Goal: Task Accomplishment & Management: Manage account settings

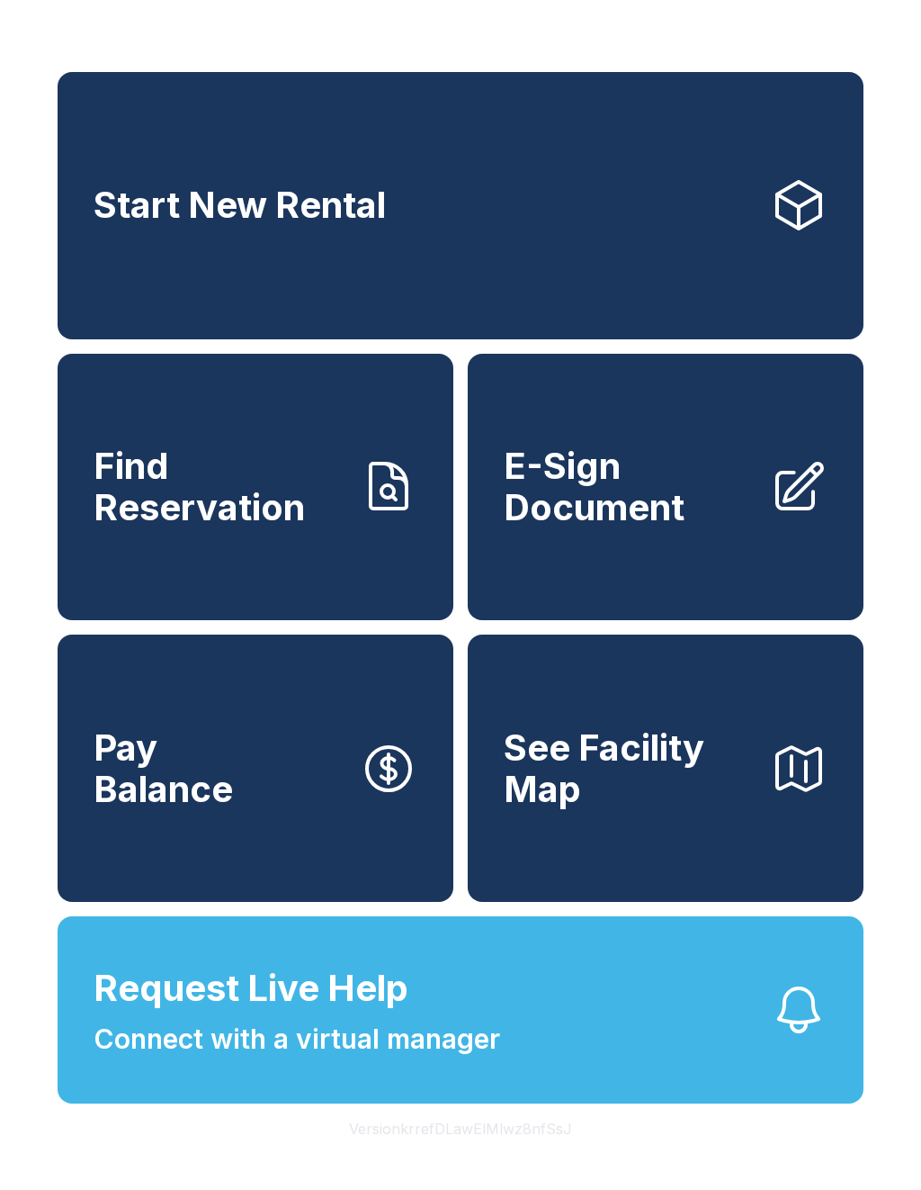
click at [442, 1059] on span "Connect with a virtual manager" at bounding box center [297, 1039] width 407 height 40
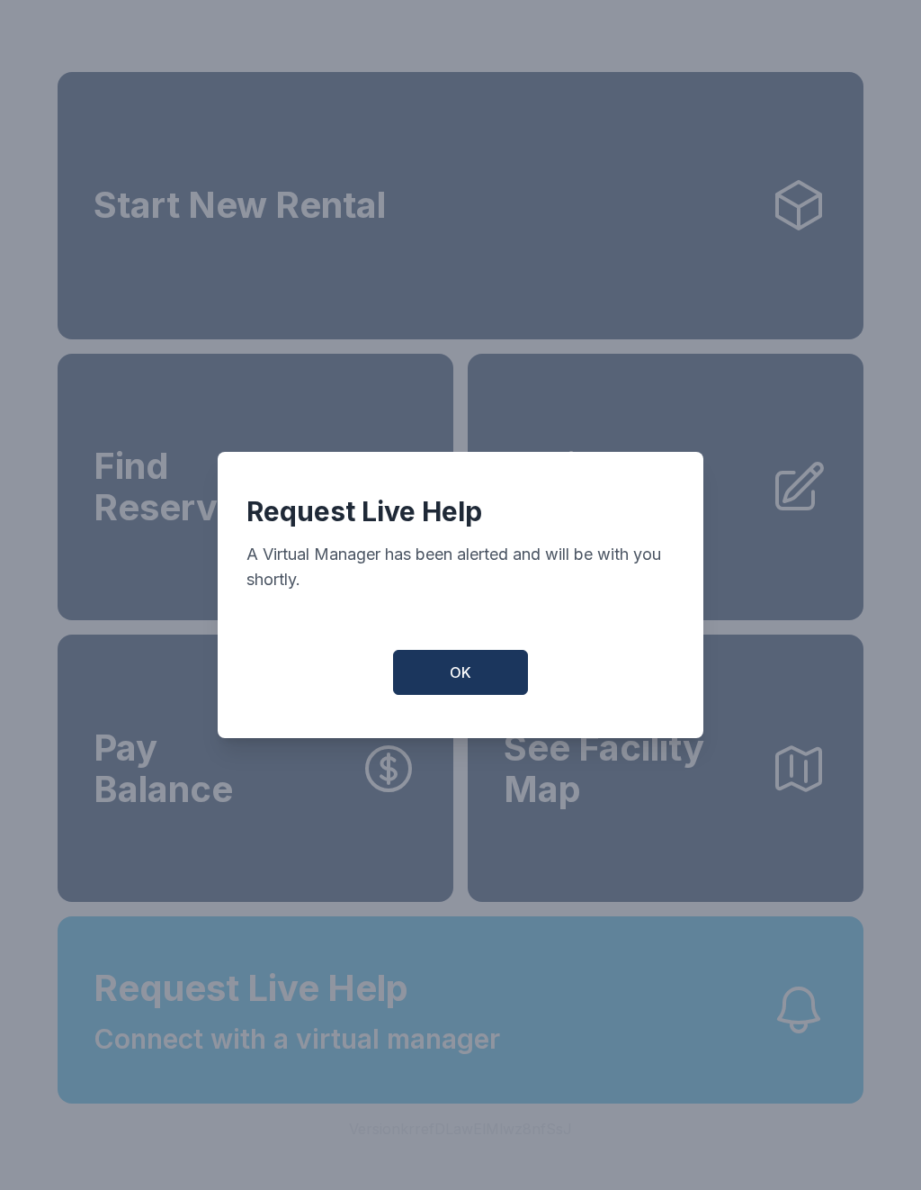
click at [481, 695] on button "OK" at bounding box center [460, 672] width 135 height 45
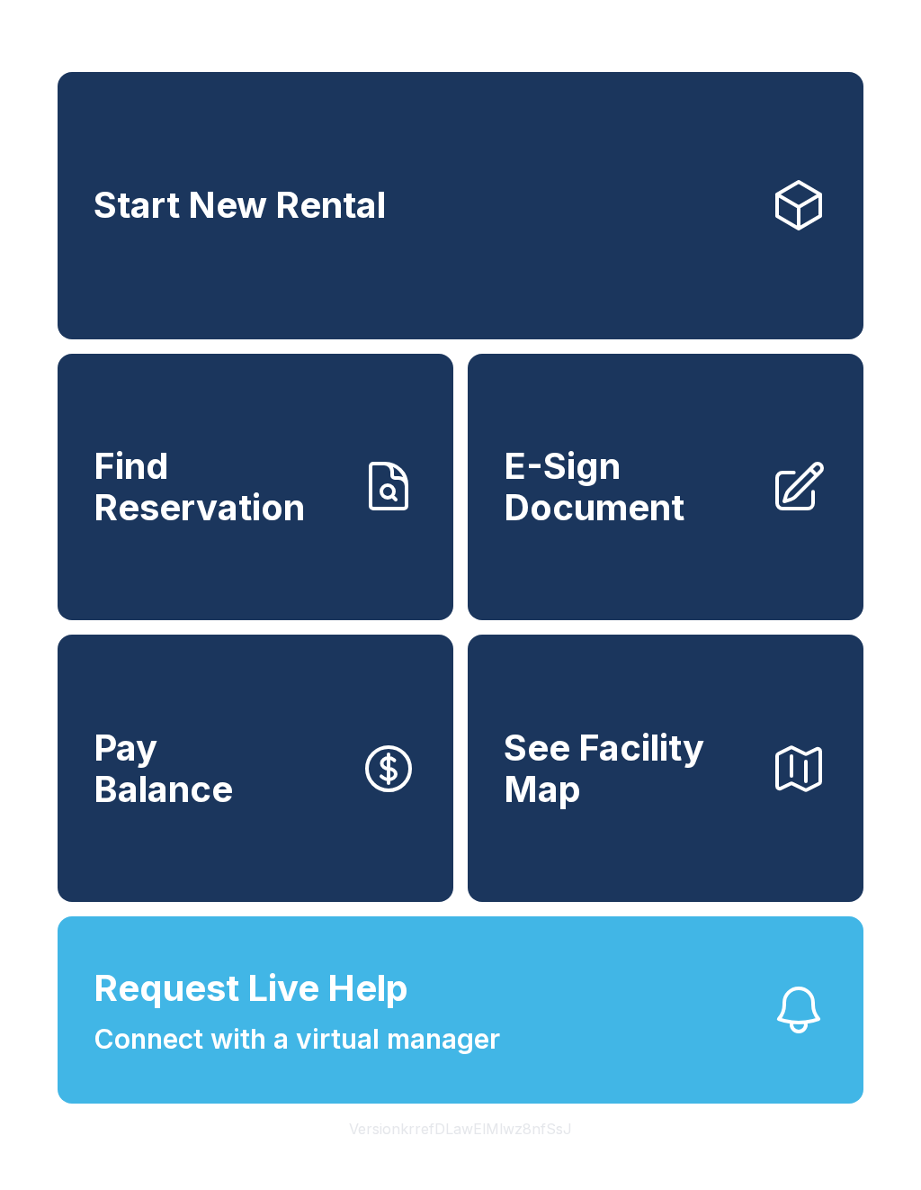
click at [234, 526] on span "Find Reservation" at bounding box center [220, 486] width 252 height 82
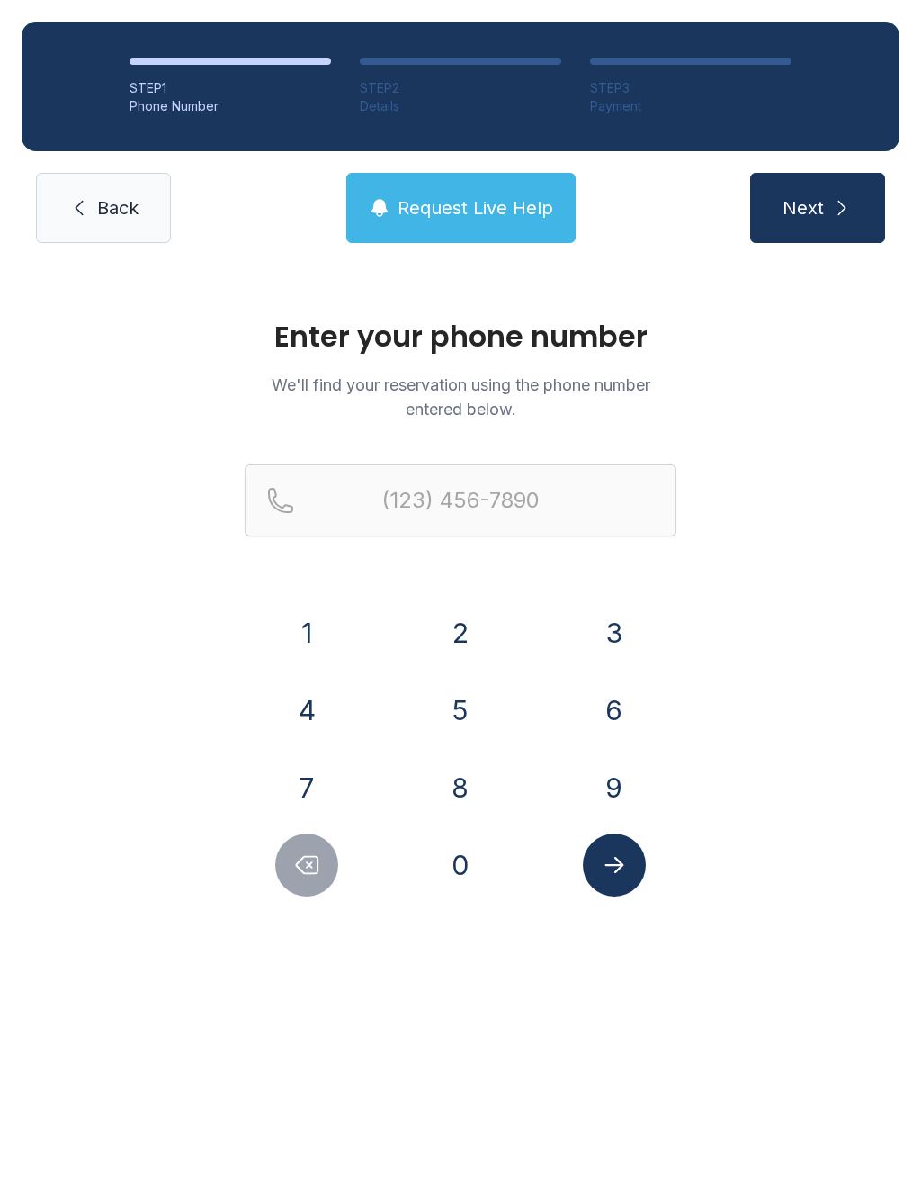
click at [473, 720] on button "5" at bounding box center [460, 709] width 63 height 63
click at [322, 642] on button "1" at bounding box center [306, 632] width 63 height 63
click at [624, 714] on button "6" at bounding box center [614, 709] width 63 height 63
click at [616, 634] on button "3" at bounding box center [614, 632] width 63 height 63
click at [463, 794] on button "8" at bounding box center [460, 787] width 63 height 63
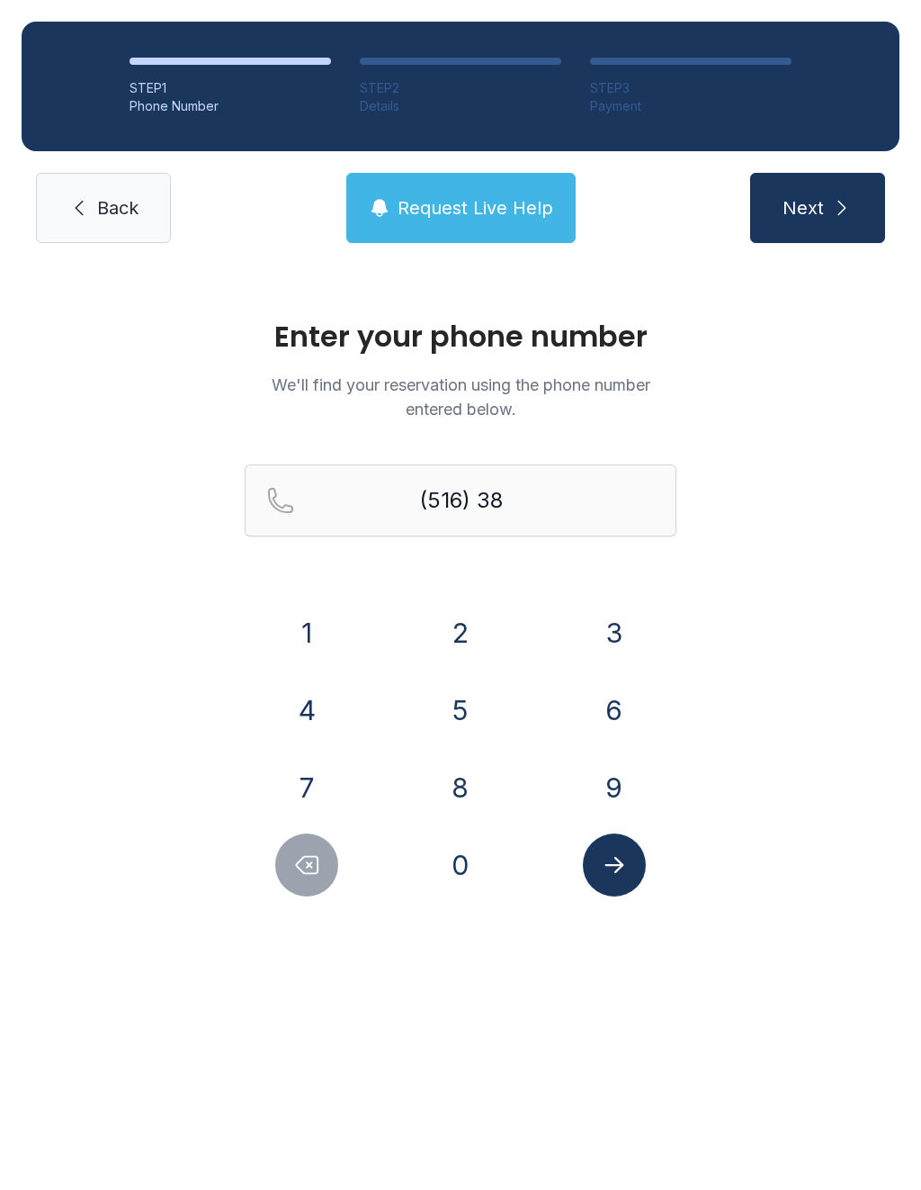
click at [324, 735] on button "4" at bounding box center [306, 709] width 63 height 63
click at [484, 792] on button "8" at bounding box center [460, 787] width 63 height 63
click at [321, 640] on button "1" at bounding box center [306, 632] width 63 height 63
click at [326, 786] on button "7" at bounding box center [306, 787] width 63 height 63
click at [442, 629] on button "2" at bounding box center [460, 632] width 63 height 63
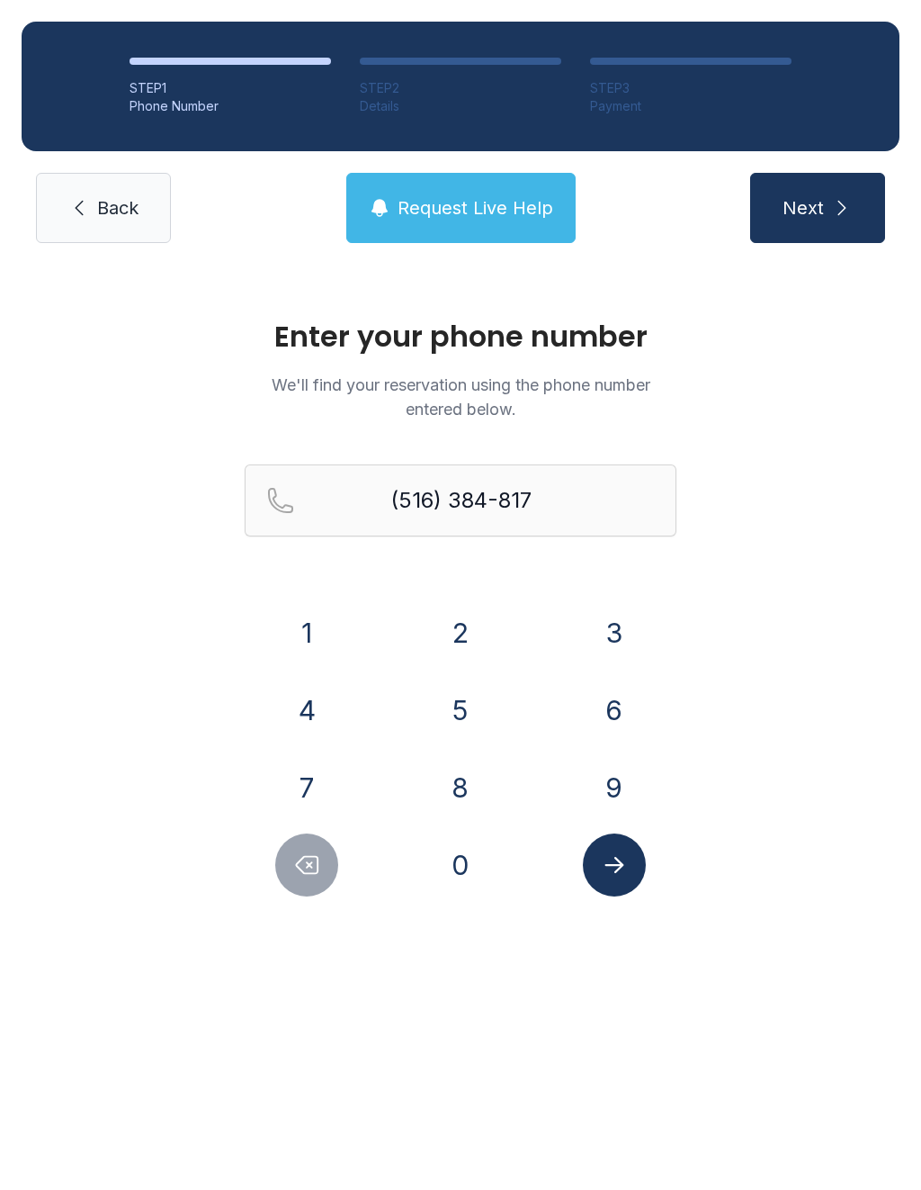
type input "[PHONE_NUMBER]"
click at [624, 859] on icon "Submit lookup form" at bounding box center [614, 864] width 27 height 27
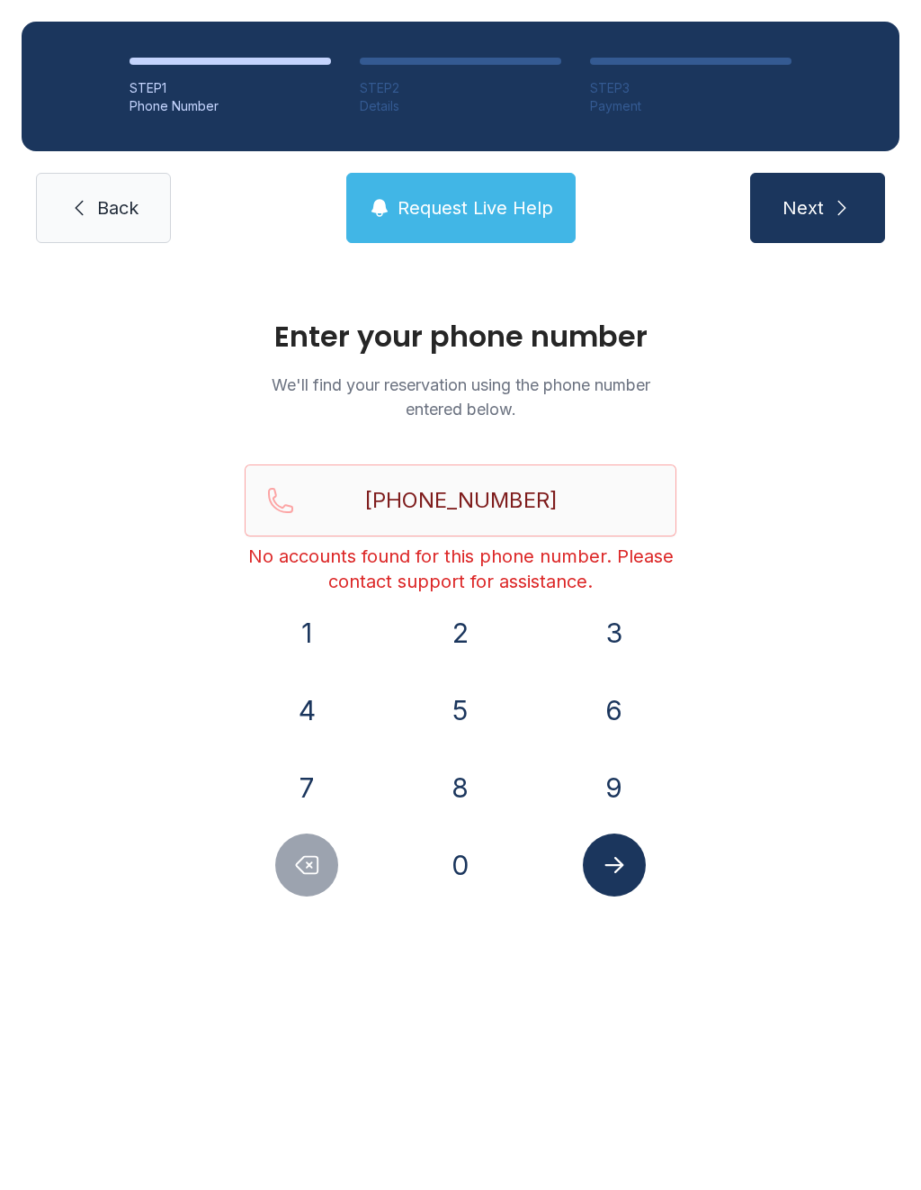
click at [461, 210] on span "Request Live Help" at bounding box center [476, 207] width 156 height 25
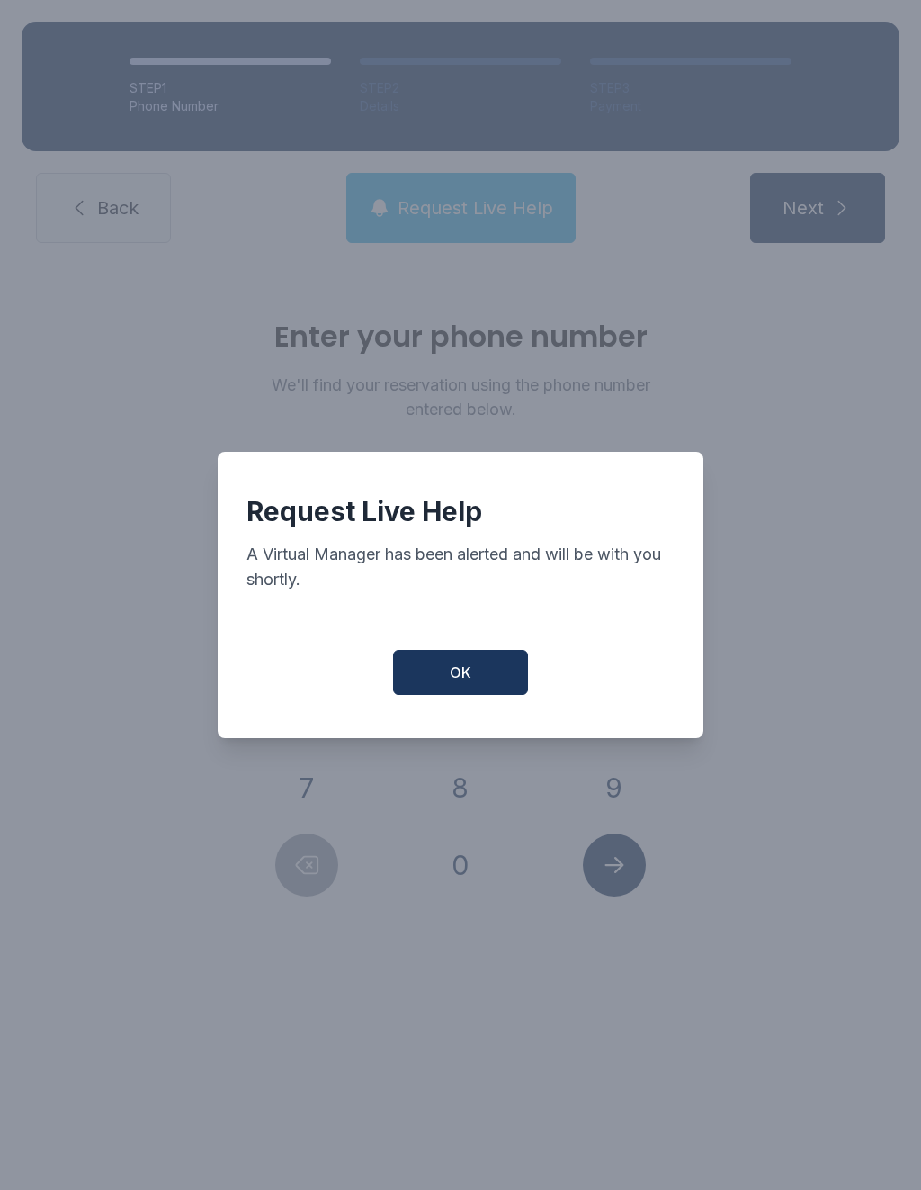
click at [472, 691] on button "OK" at bounding box center [460, 672] width 135 height 45
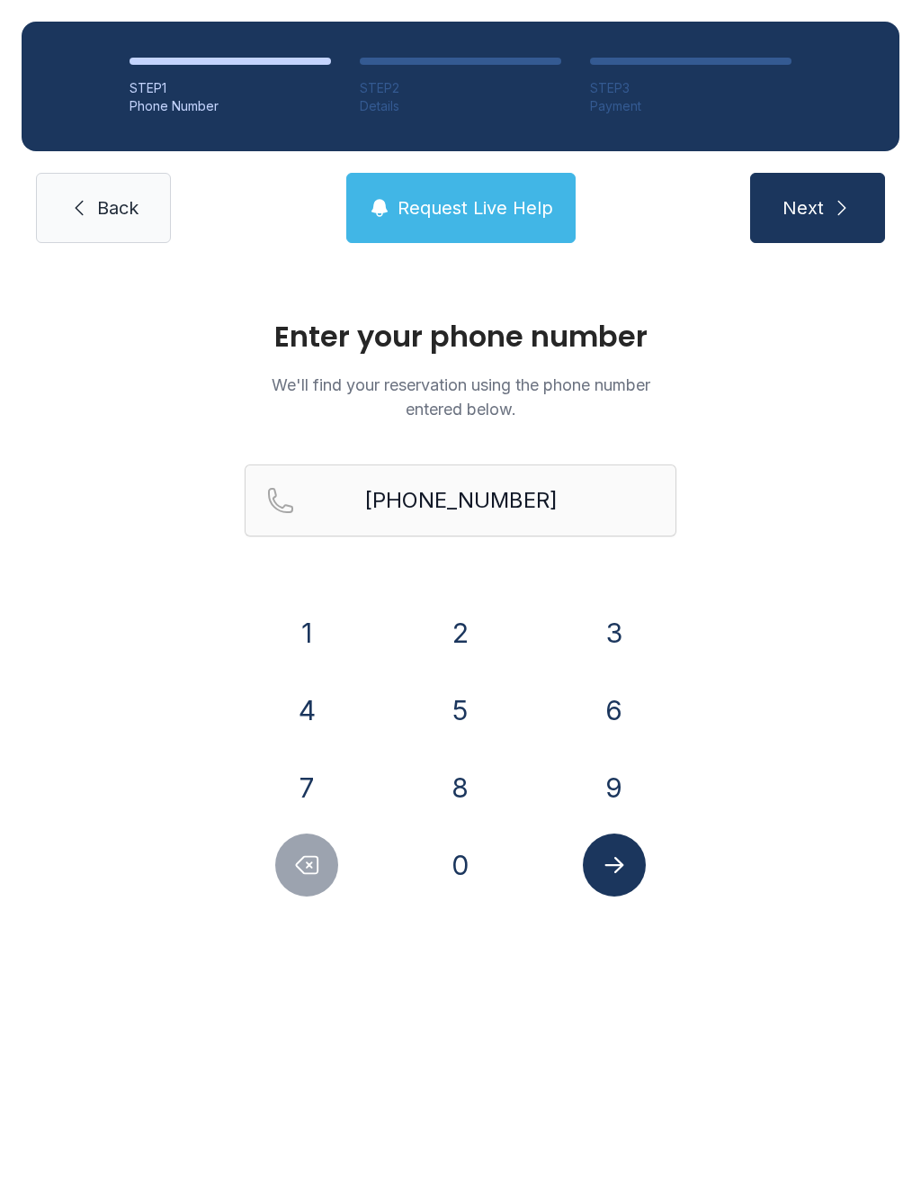
click at [633, 880] on button "Submit lookup form" at bounding box center [614, 864] width 63 height 63
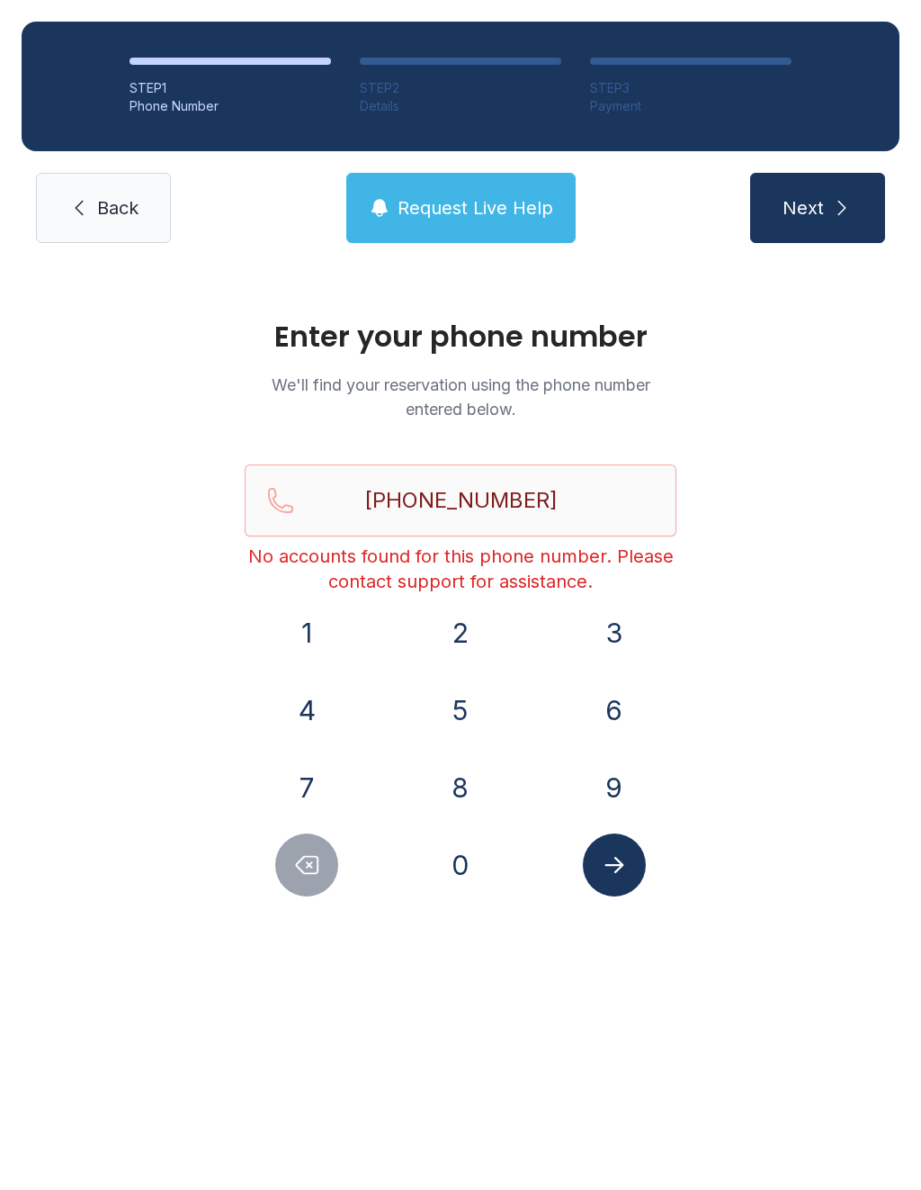
click at [126, 205] on span "Back" at bounding box center [117, 207] width 41 height 25
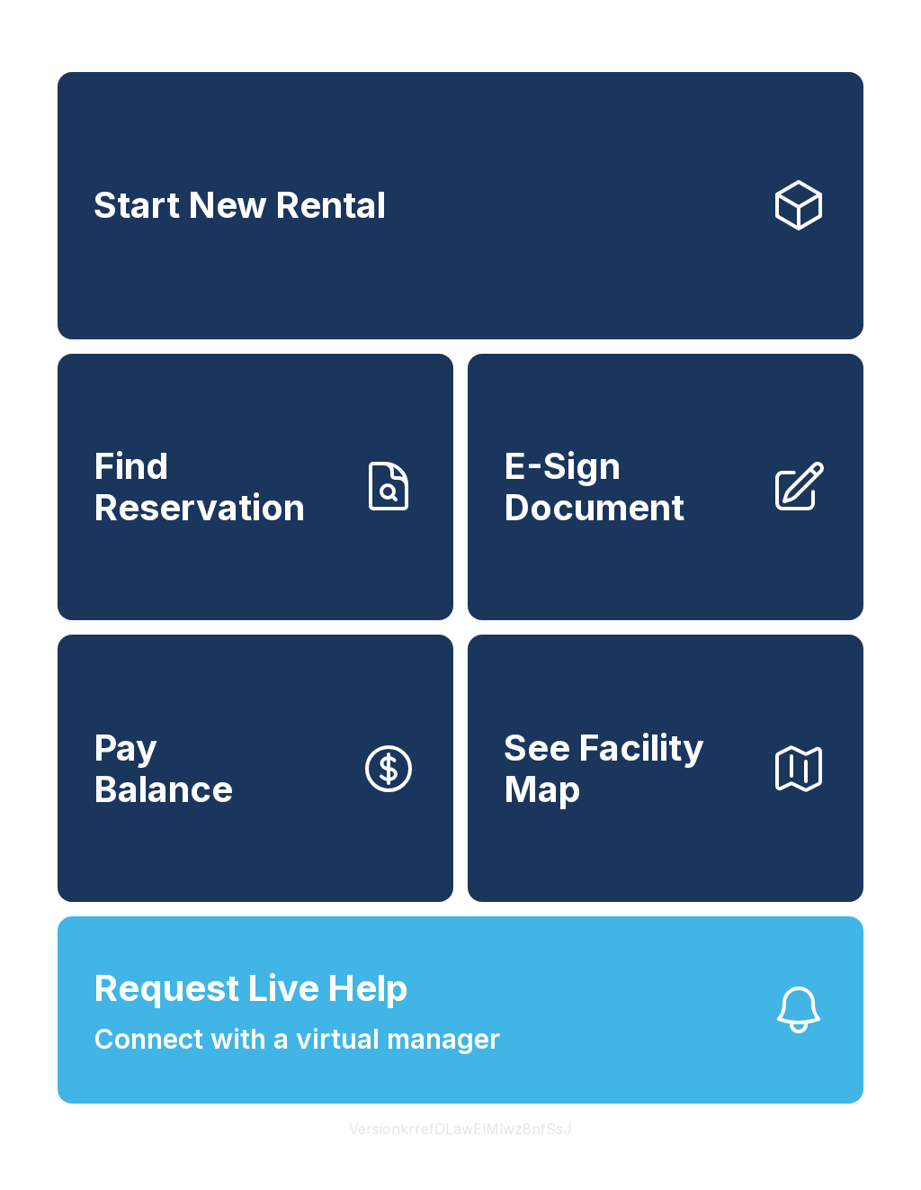
click at [428, 1043] on span "Request Live Help Connect with a virtual manager" at bounding box center [297, 1010] width 407 height 98
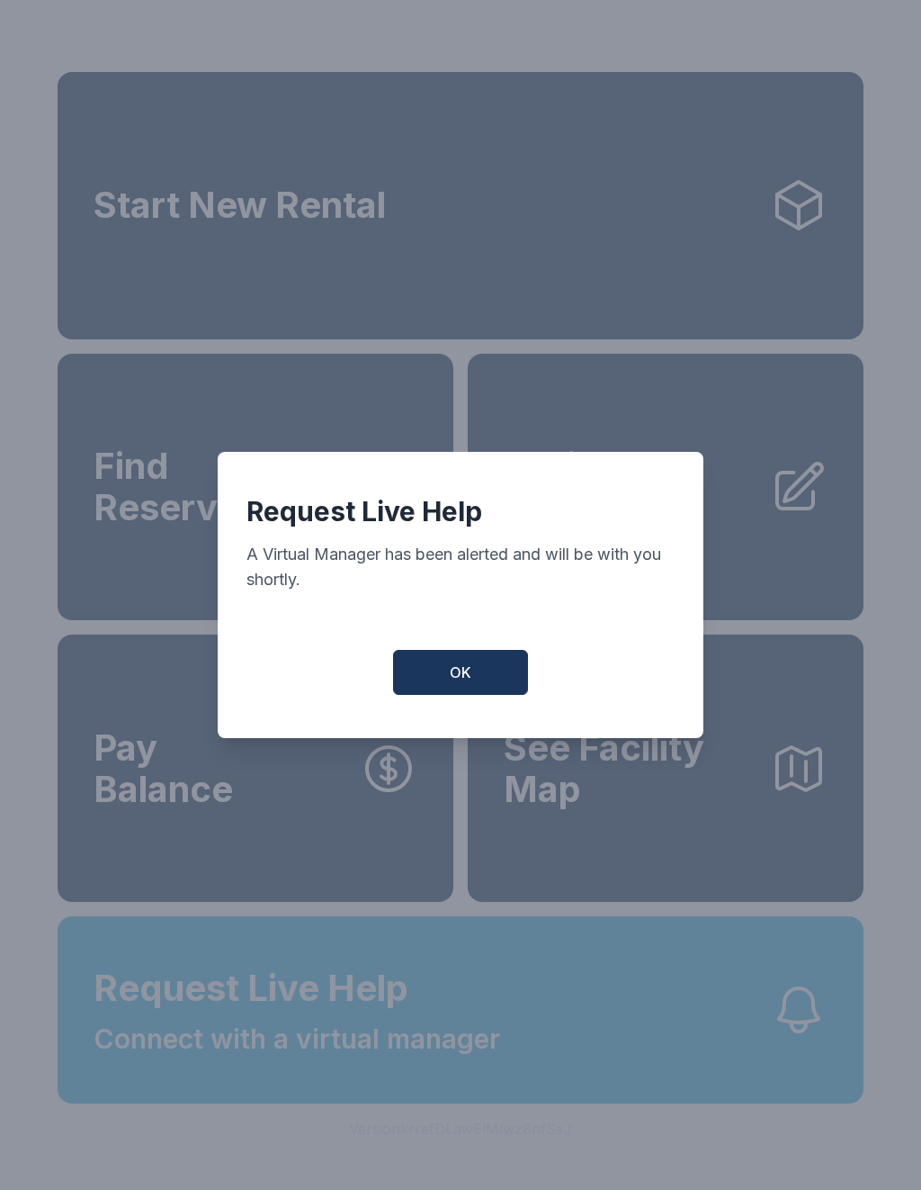
click at [496, 677] on button "OK" at bounding box center [460, 672] width 135 height 45
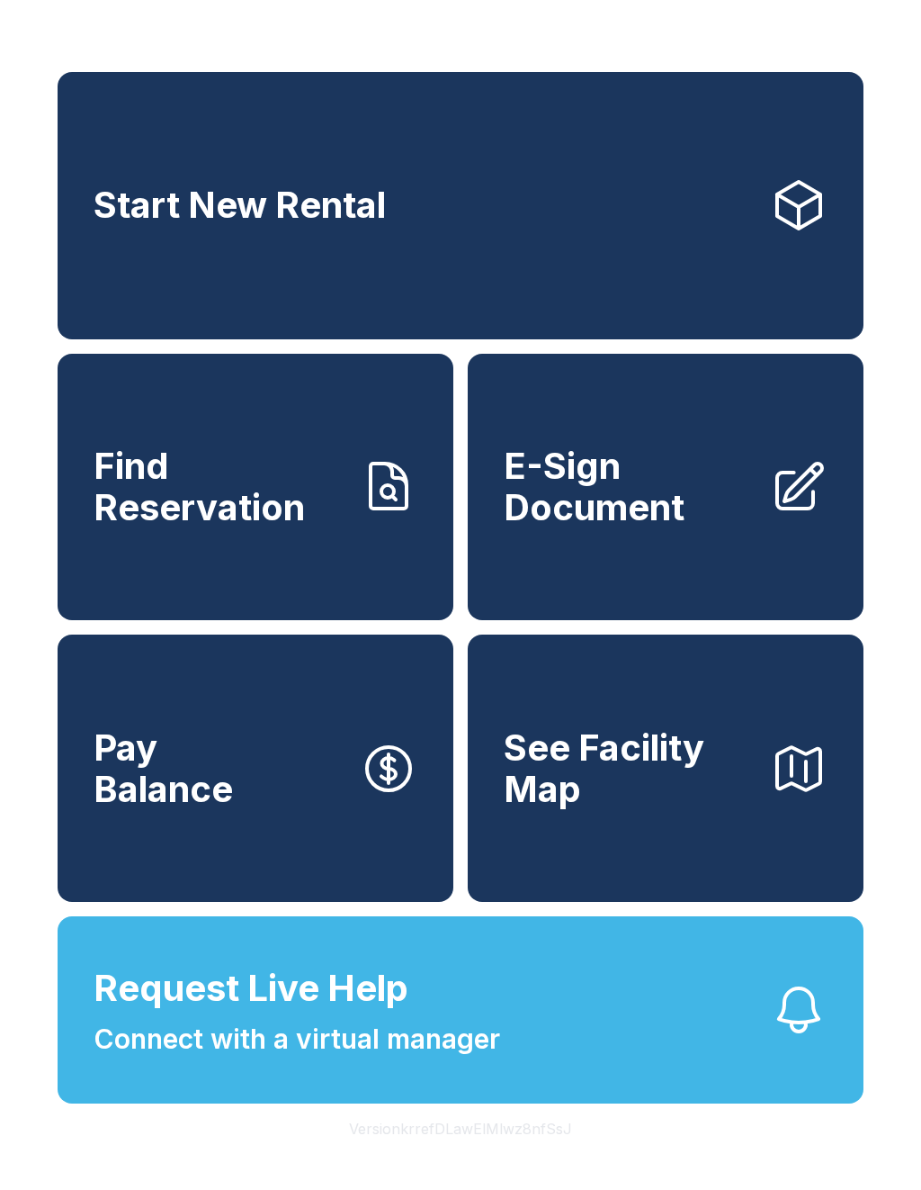
click at [669, 492] on span "E-Sign Document" at bounding box center [630, 486] width 252 height 82
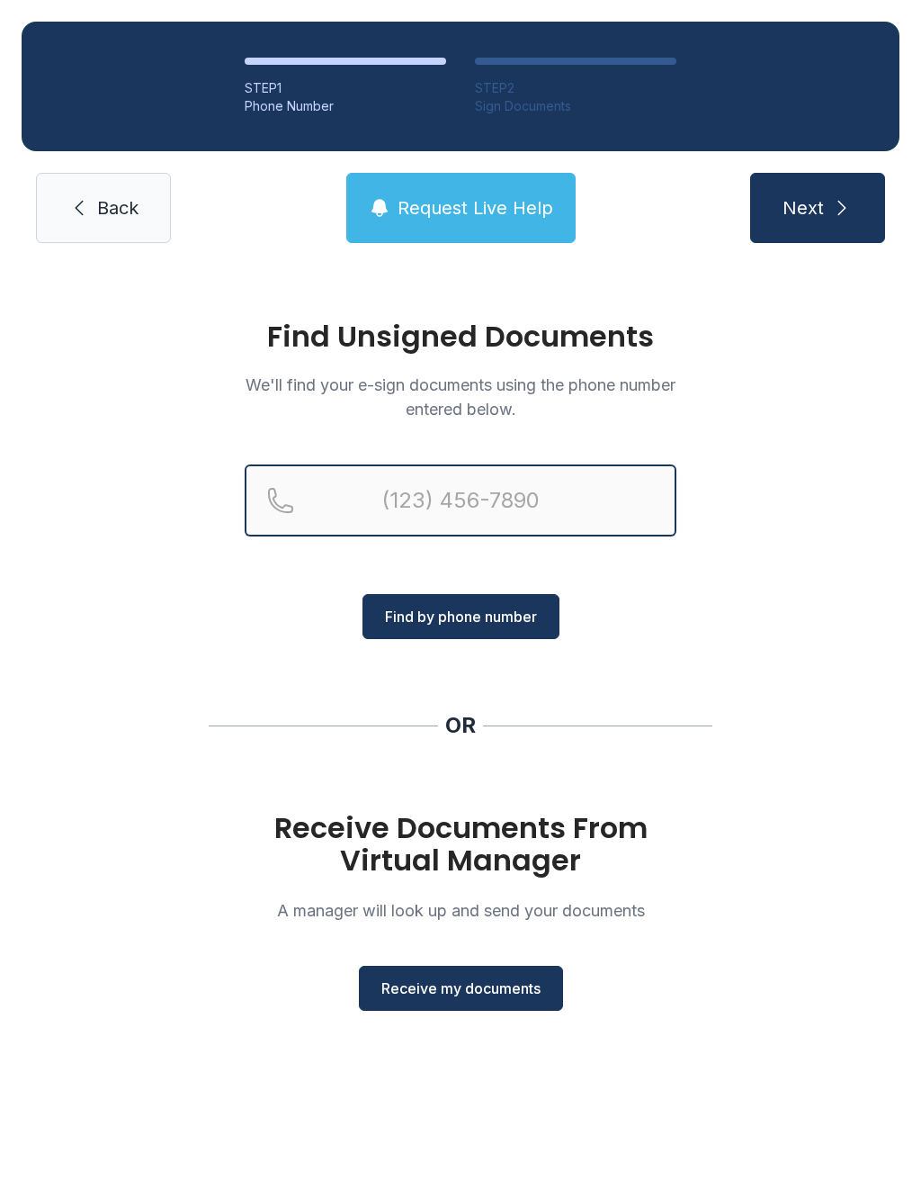
click at [517, 510] on input "Reservation phone number" at bounding box center [461, 500] width 432 height 72
type input "(9"
click at [456, 989] on span "Receive my documents" at bounding box center [461, 988] width 159 height 22
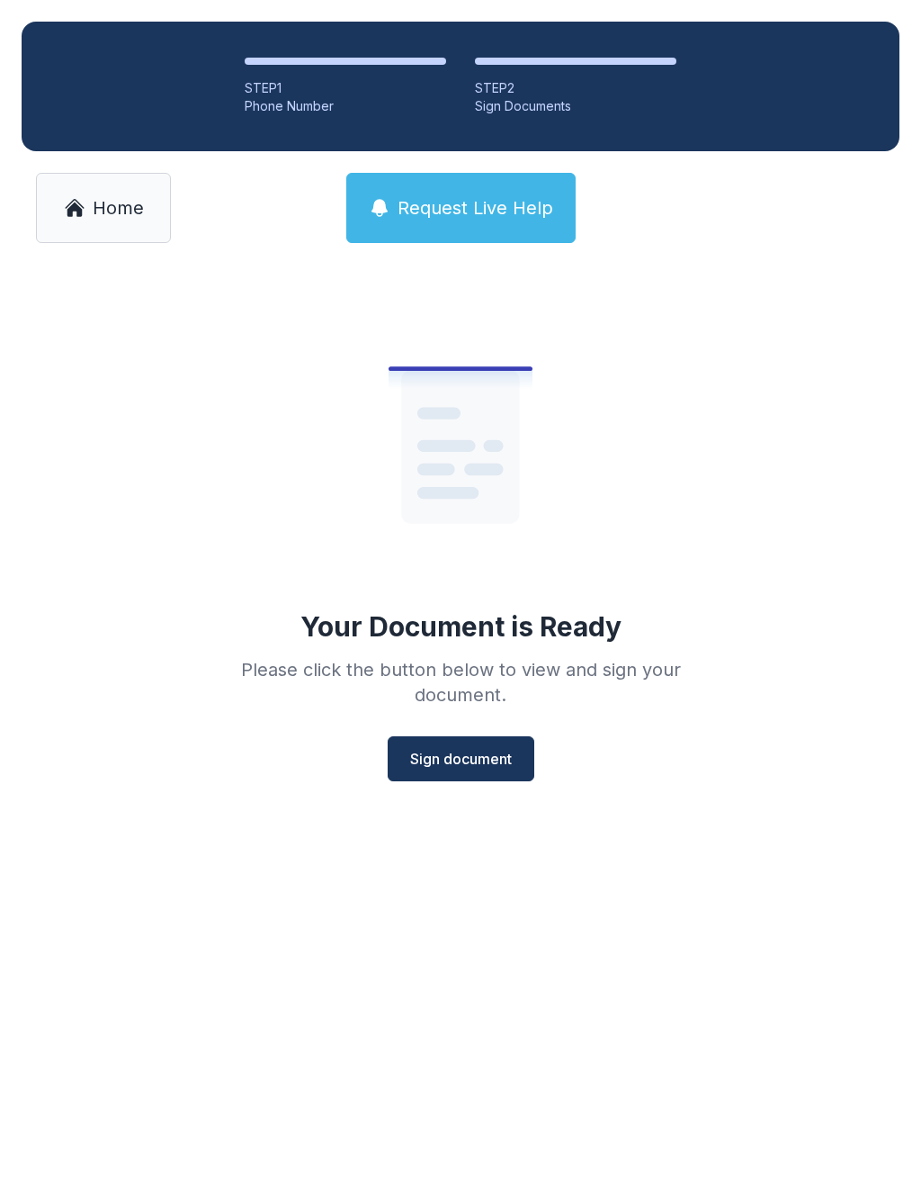
click at [454, 754] on span "Sign document" at bounding box center [461, 759] width 102 height 22
click at [463, 759] on span "Sign document" at bounding box center [461, 759] width 102 height 22
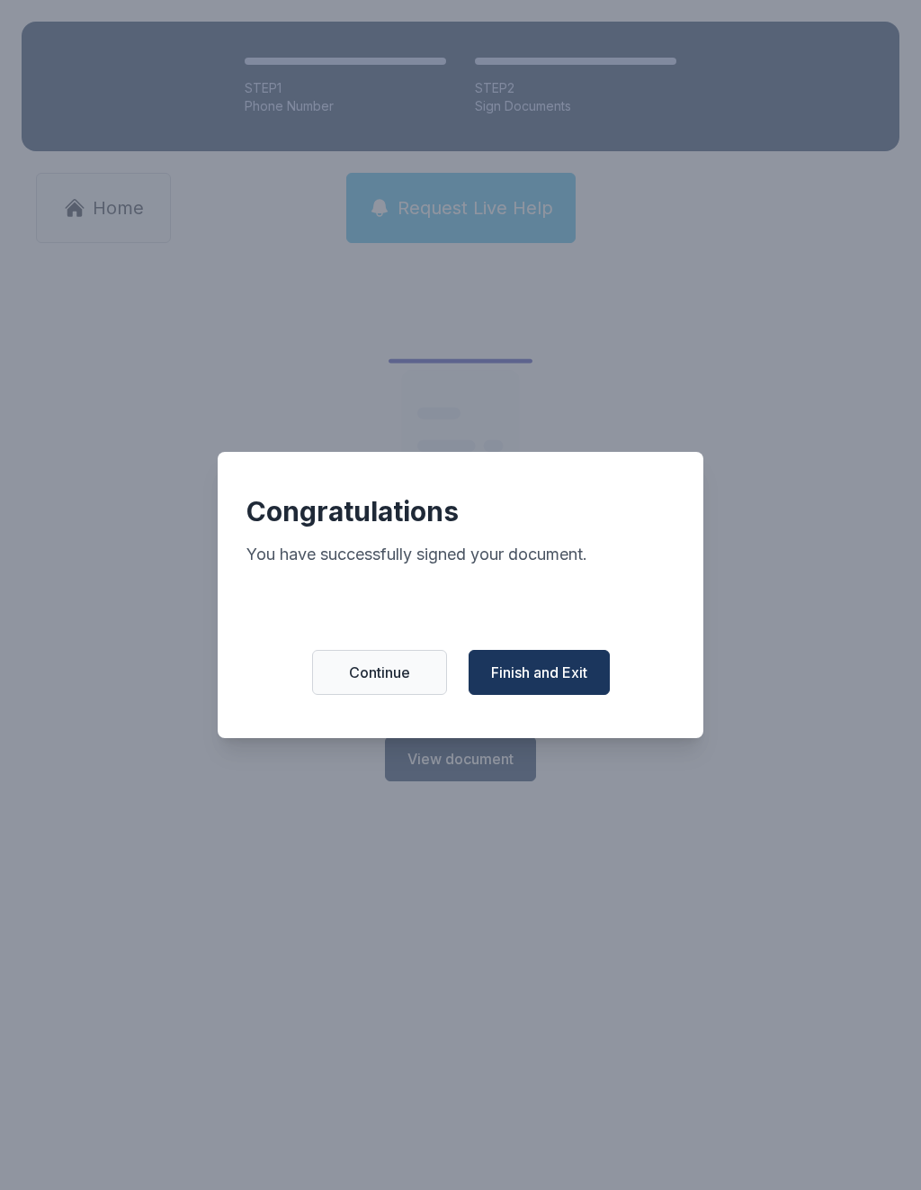
click at [574, 665] on button "Finish and Exit" at bounding box center [539, 672] width 141 height 45
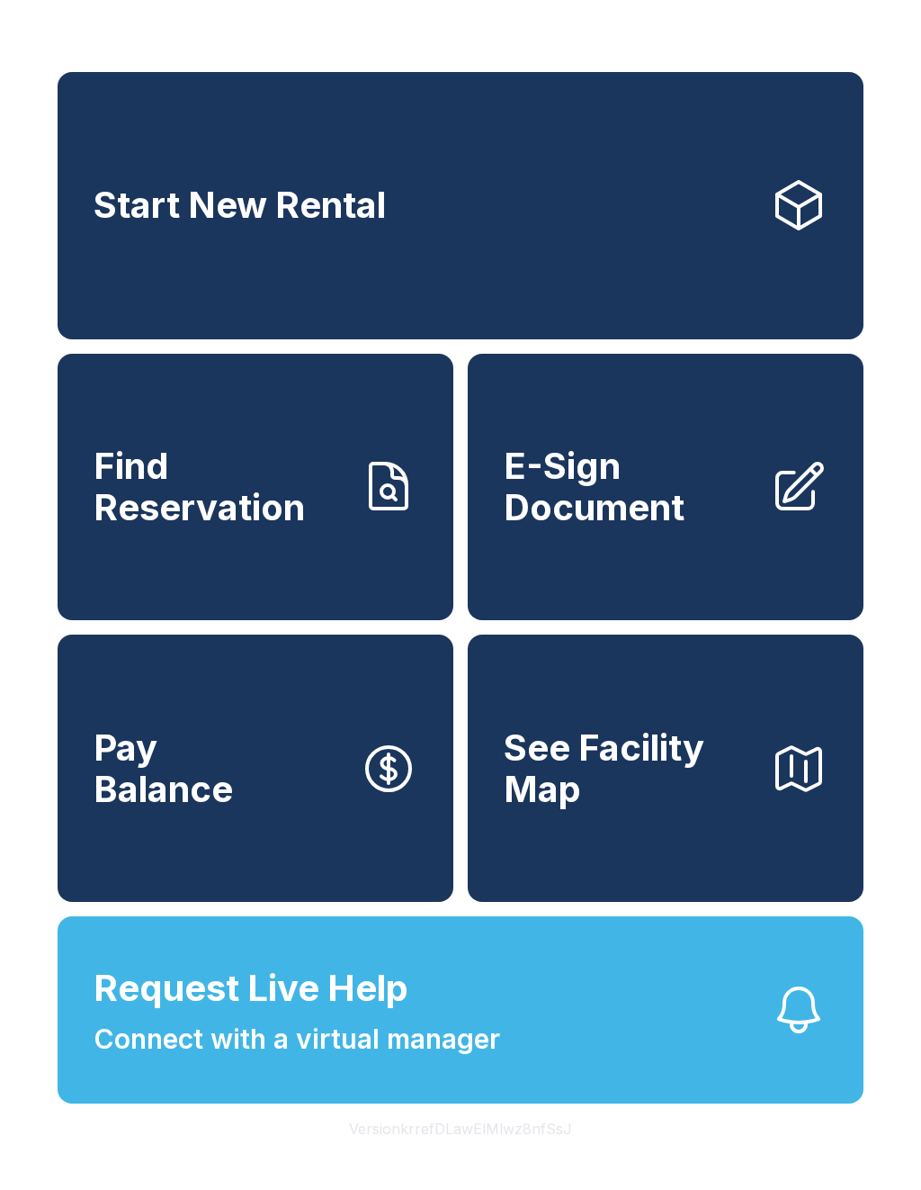
click at [349, 560] on link "Find Reservation" at bounding box center [256, 487] width 396 height 267
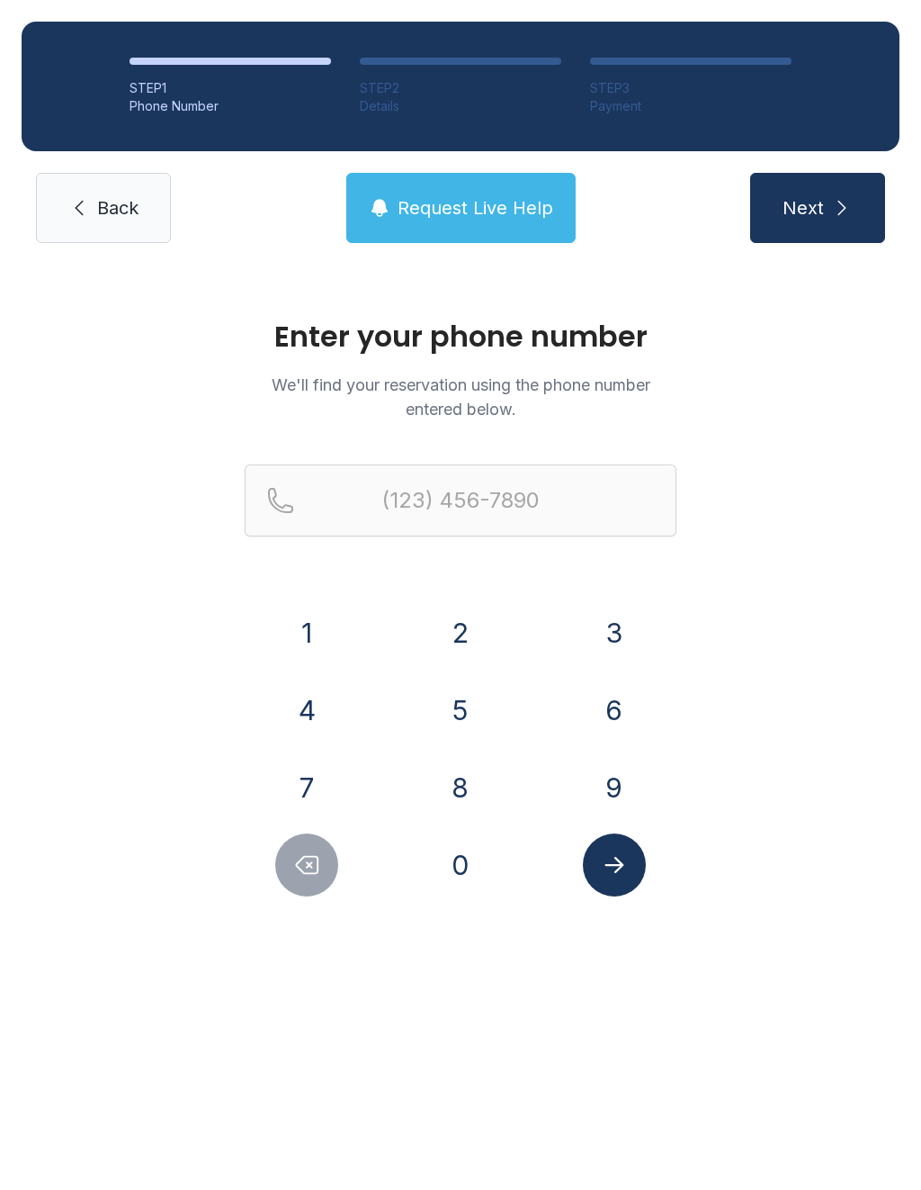
click at [622, 805] on button "9" at bounding box center [614, 787] width 63 height 63
click at [301, 726] on button "4" at bounding box center [306, 709] width 63 height 63
click at [312, 646] on button "1" at bounding box center [306, 632] width 63 height 63
click at [308, 796] on button "7" at bounding box center [306, 787] width 63 height 63
click at [452, 642] on button "2" at bounding box center [460, 632] width 63 height 63
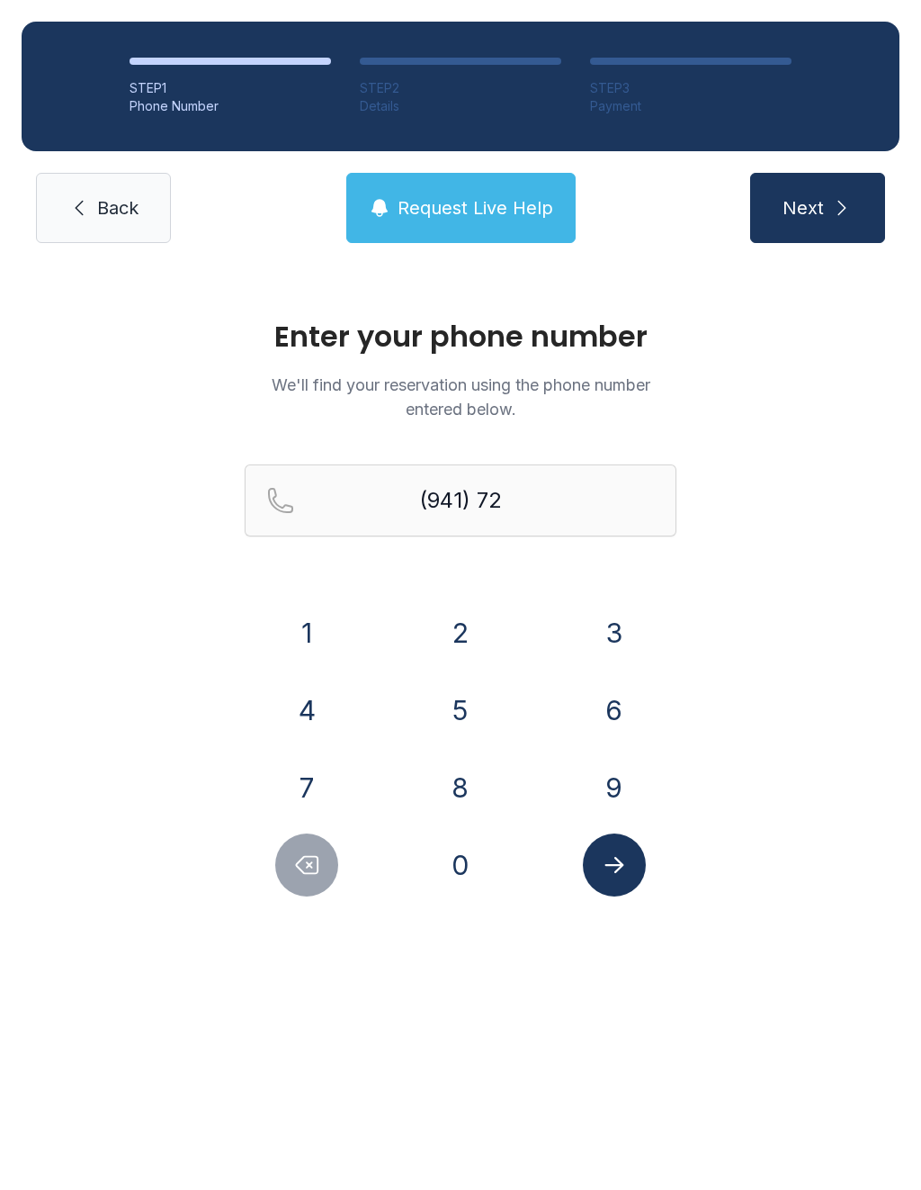
click at [467, 868] on button "0" at bounding box center [460, 864] width 63 height 63
click at [615, 646] on button "3" at bounding box center [614, 632] width 63 height 63
click at [452, 642] on button "2" at bounding box center [460, 632] width 63 height 63
click at [604, 718] on button "6" at bounding box center [614, 709] width 63 height 63
click at [290, 636] on button "1" at bounding box center [306, 632] width 63 height 63
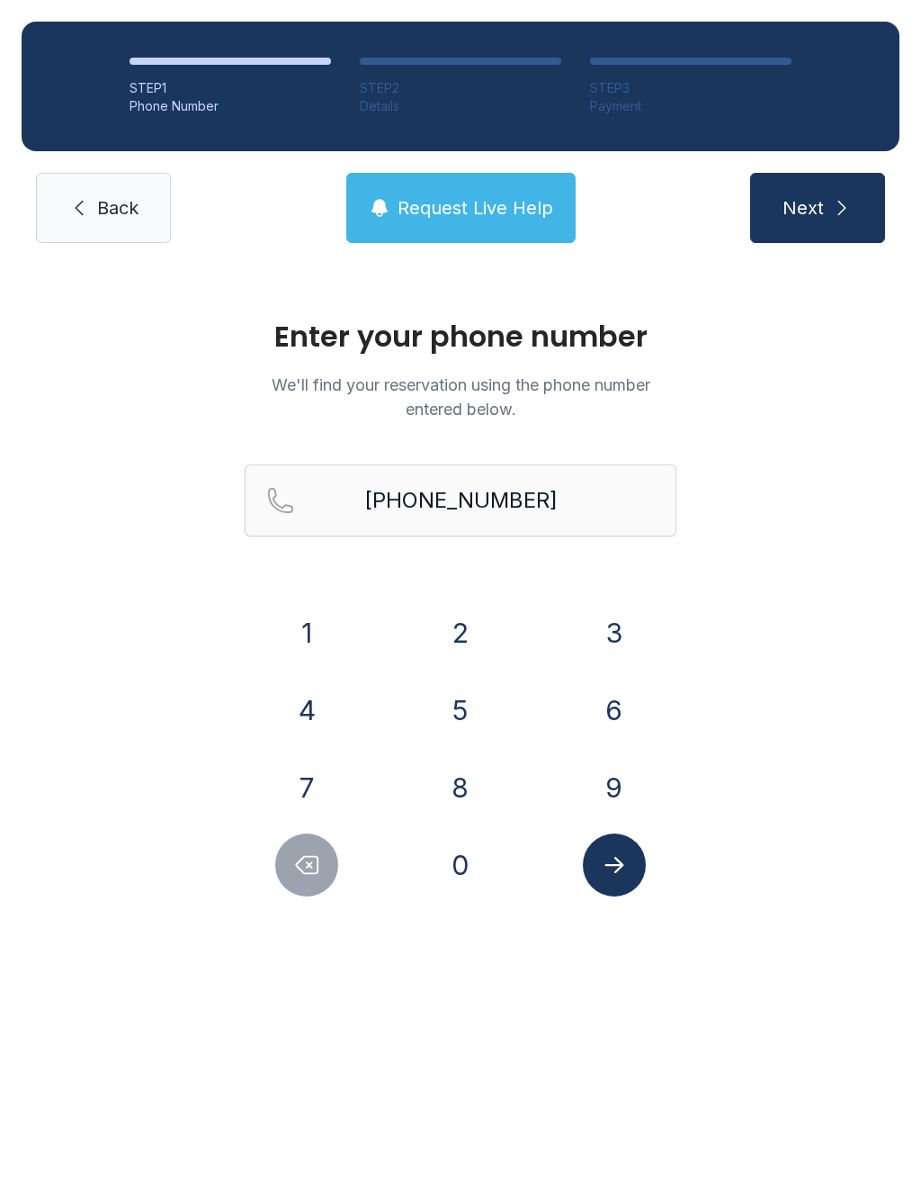
click at [606, 887] on button "Submit lookup form" at bounding box center [614, 864] width 63 height 63
type input "[PHONE_NUMBER]"
click at [815, 224] on button "Next" at bounding box center [817, 208] width 135 height 70
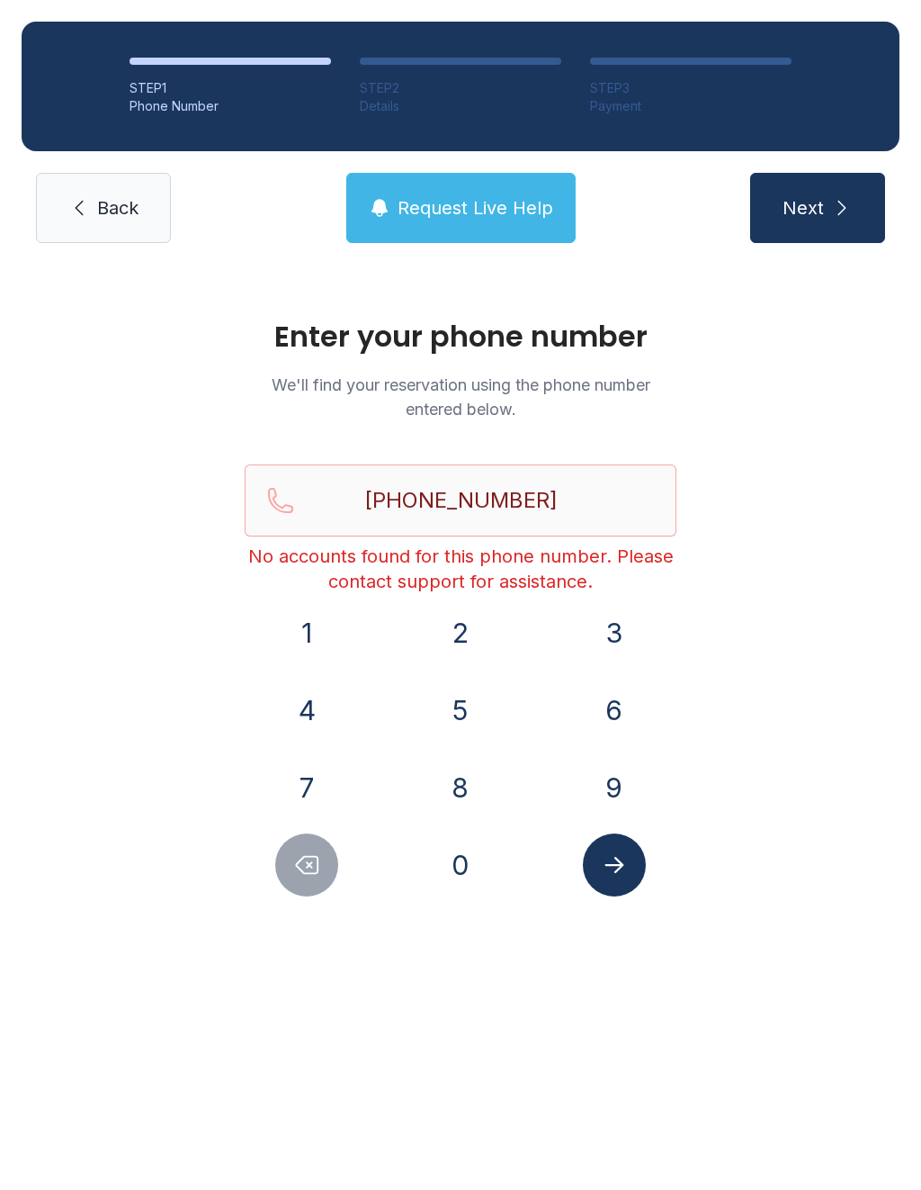
click at [85, 219] on link "Back" at bounding box center [103, 208] width 135 height 70
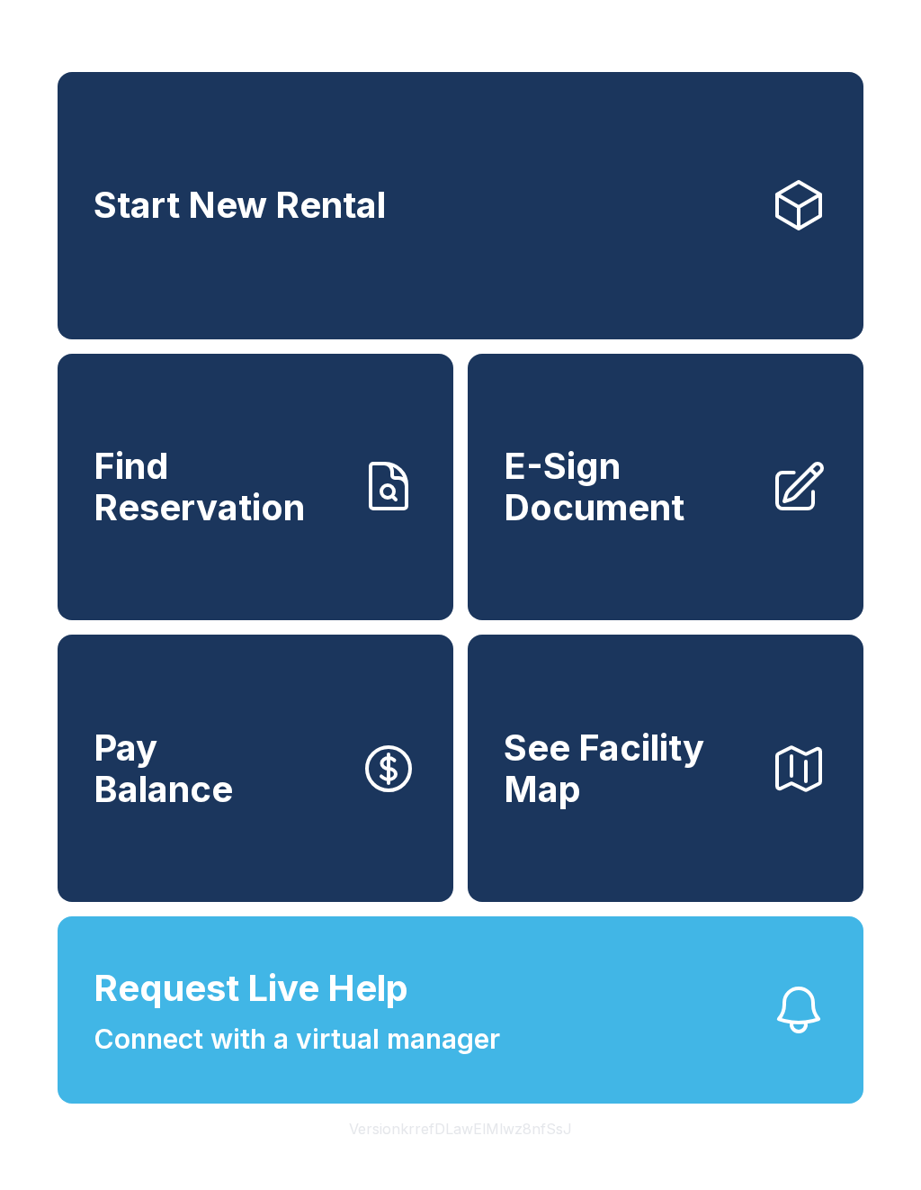
click at [577, 1075] on button "Request Live Help Connect with a virtual manager" at bounding box center [461, 1009] width 806 height 187
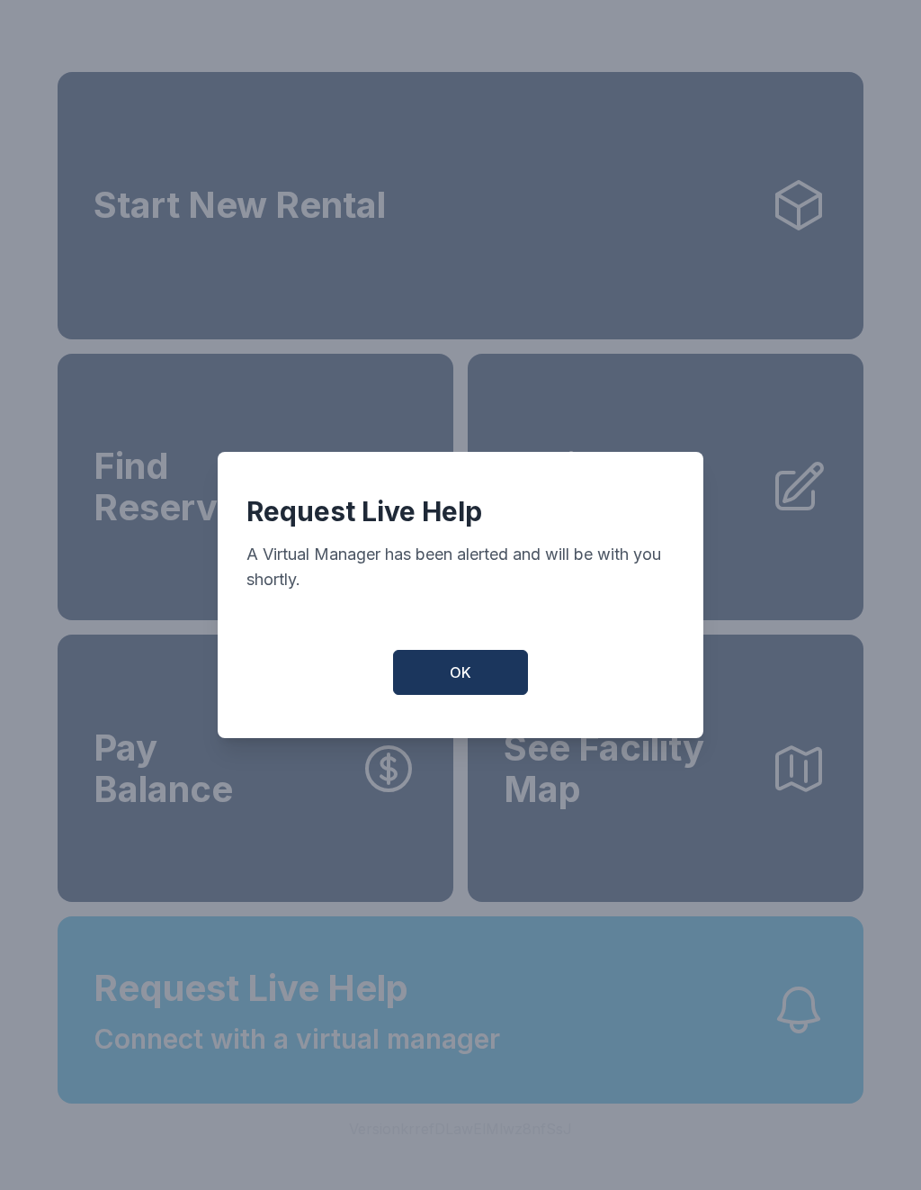
click at [473, 690] on button "OK" at bounding box center [460, 672] width 135 height 45
